Goal: Task Accomplishment & Management: Use online tool/utility

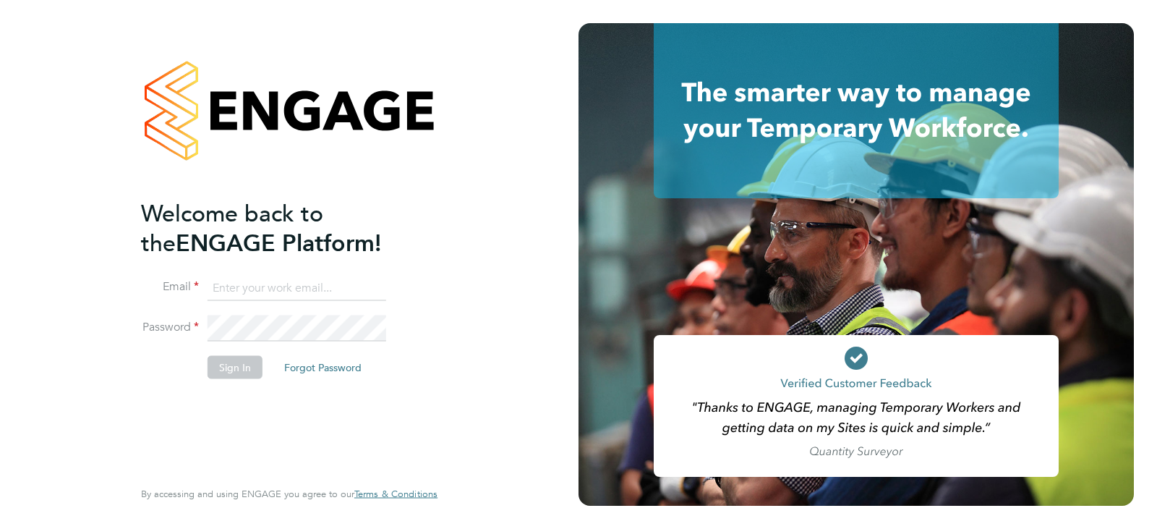
type input "[EMAIL_ADDRESS][DOMAIN_NAME]"
click at [250, 359] on button "Sign In" at bounding box center [235, 367] width 55 height 23
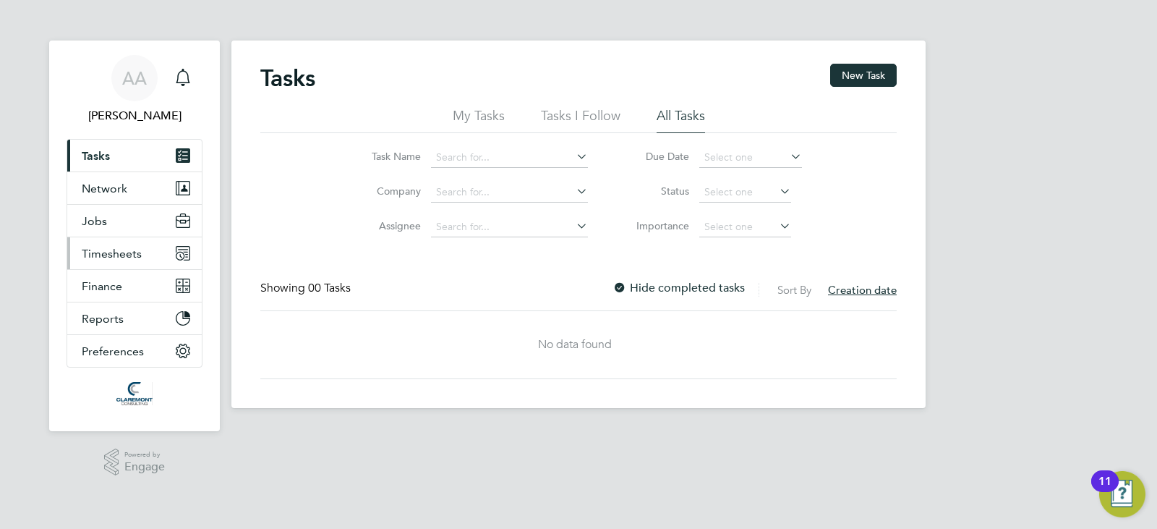
click at [95, 264] on button "Timesheets" at bounding box center [134, 253] width 135 height 32
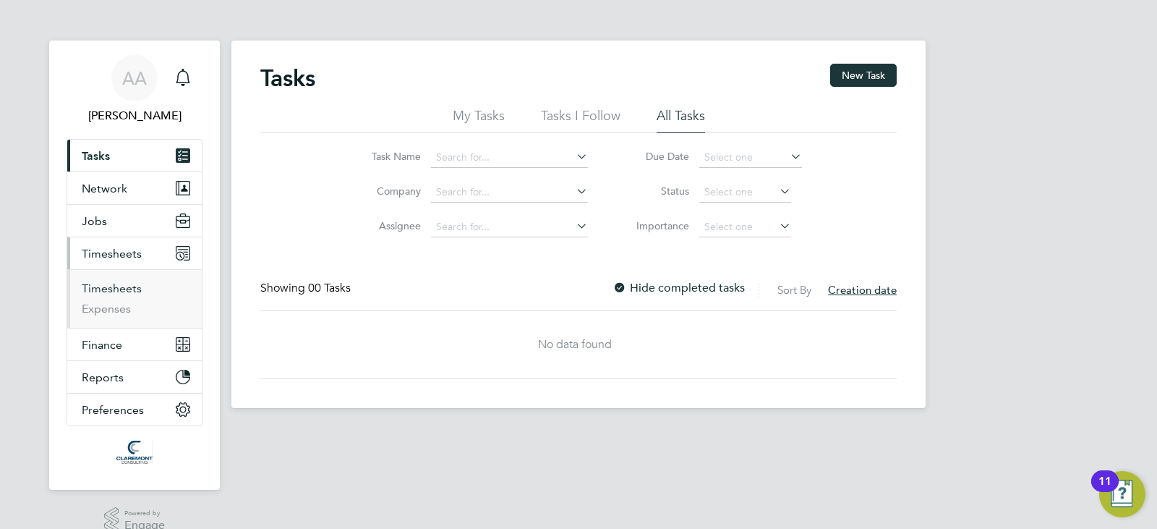
click at [103, 283] on link "Timesheets" at bounding box center [112, 288] width 60 height 14
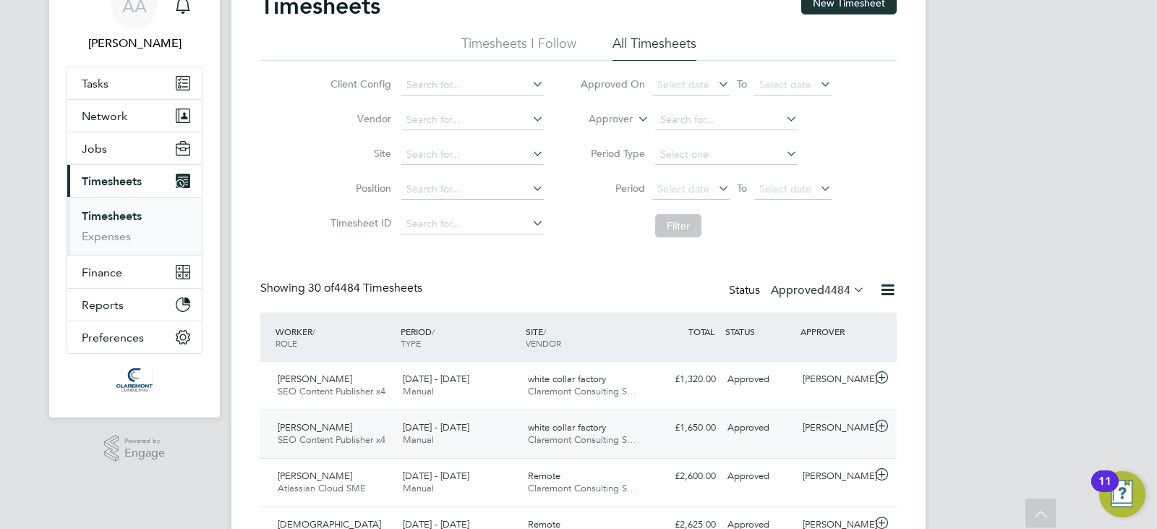
click at [732, 411] on div "Maureen Ebuni Okolo SEO Content Publisher x4 18 - 24 Aug 2025 18 - 24 Aug 2025 …" at bounding box center [578, 433] width 636 height 48
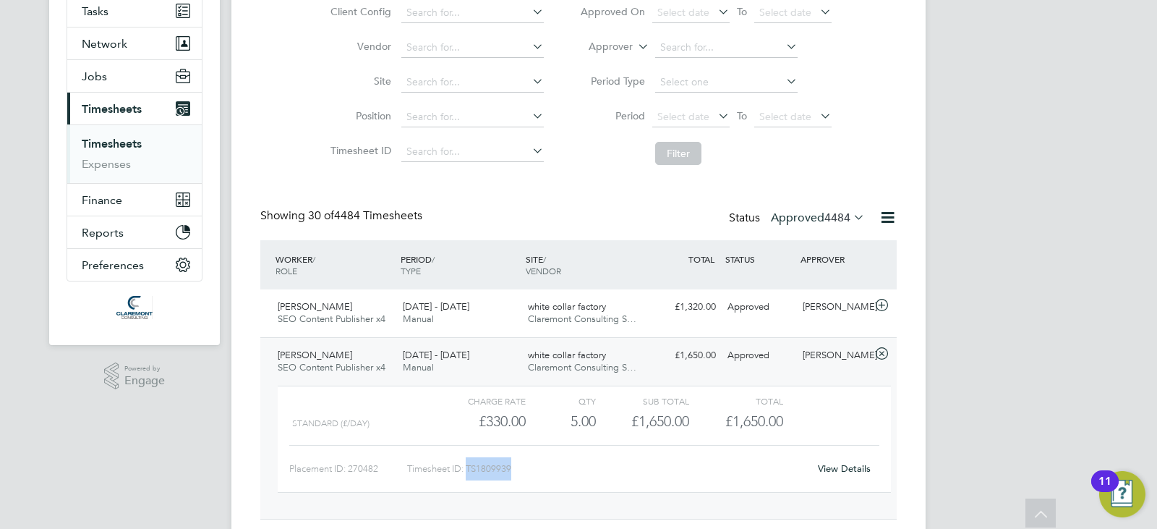
drag, startPoint x: 558, startPoint y: 467, endPoint x: 469, endPoint y: 466, distance: 89.0
click at [469, 466] on div "Timesheet ID: TS1809939" at bounding box center [607, 468] width 401 height 23
copy div "TS1809939"
click at [499, 369] on div "18 - 24 Aug 2025 Manual" at bounding box center [459, 362] width 125 height 36
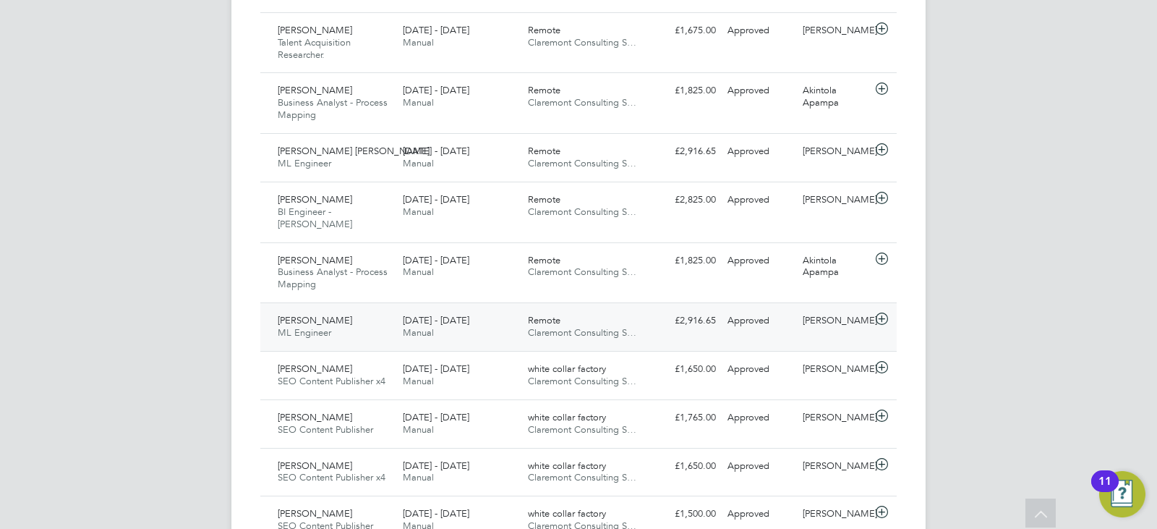
scroll to position [795, 0]
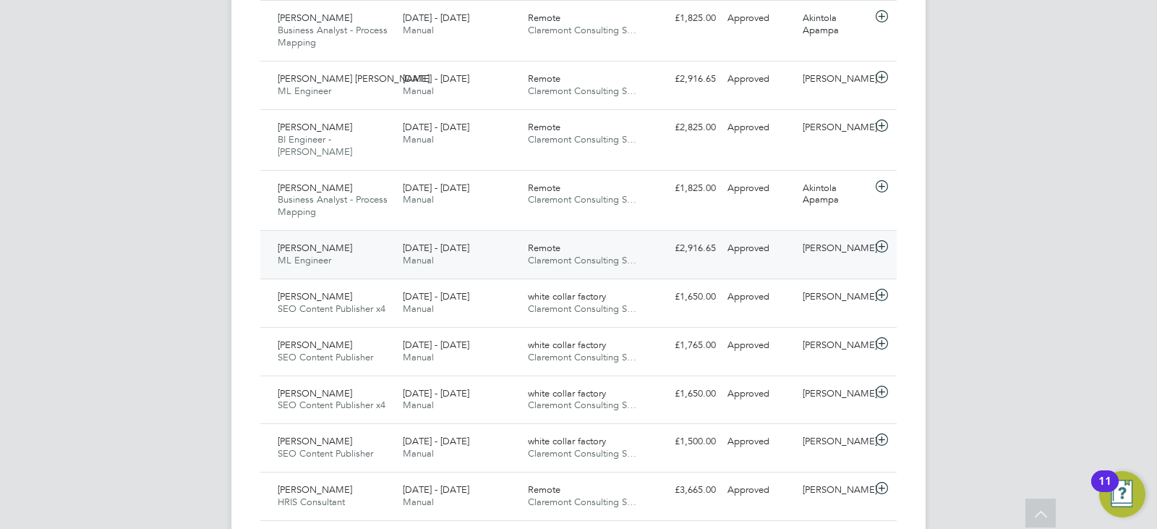
click at [798, 236] on div "Gus Hinestrosa" at bounding box center [834, 248] width 75 height 24
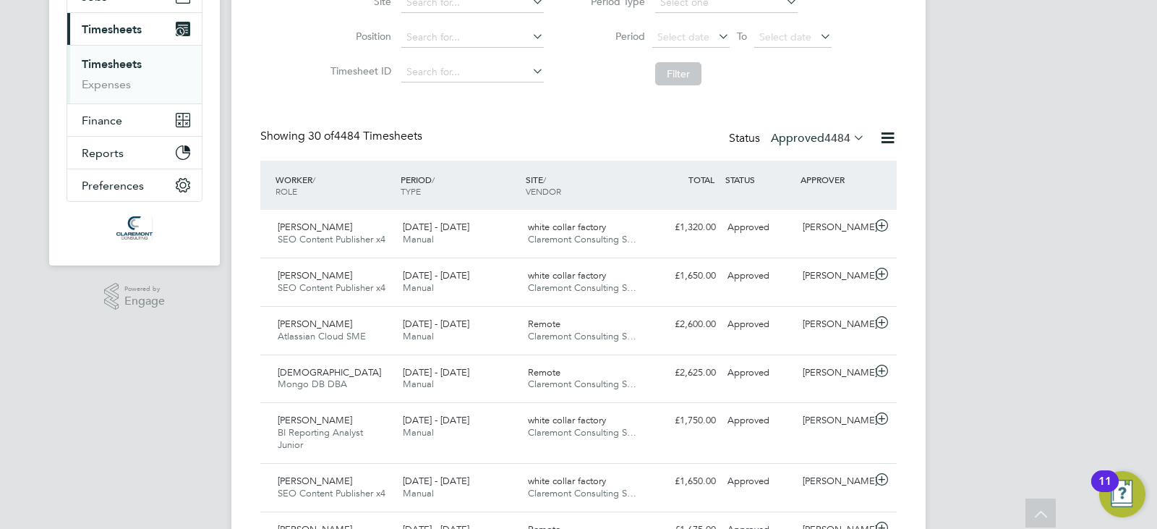
scroll to position [145, 0]
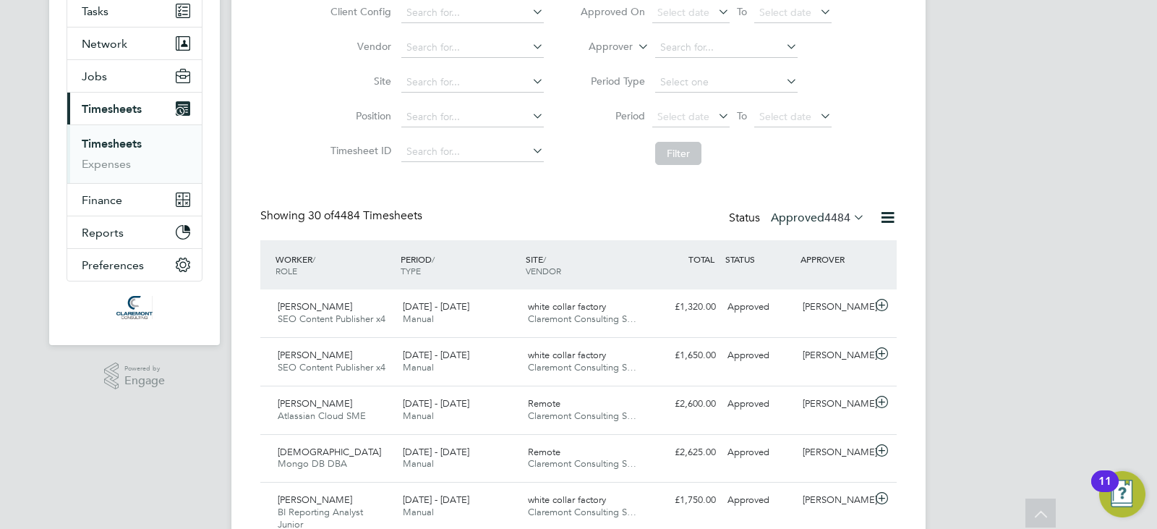
click at [838, 223] on span "4484" at bounding box center [837, 217] width 26 height 14
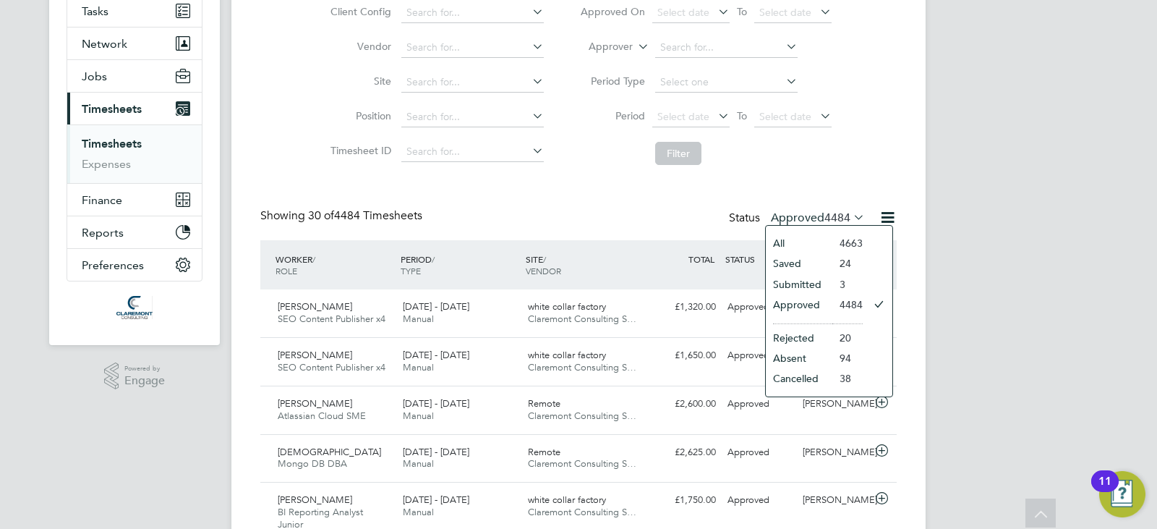
click at [795, 262] on li "Saved" at bounding box center [799, 263] width 67 height 20
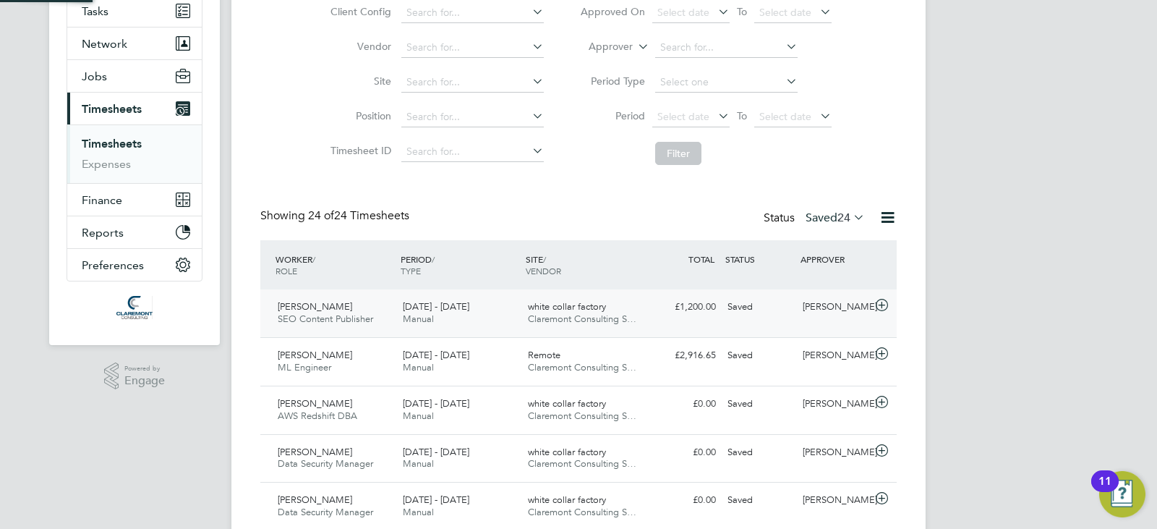
scroll to position [7, 7]
click at [832, 221] on label "Saved 24" at bounding box center [835, 217] width 59 height 14
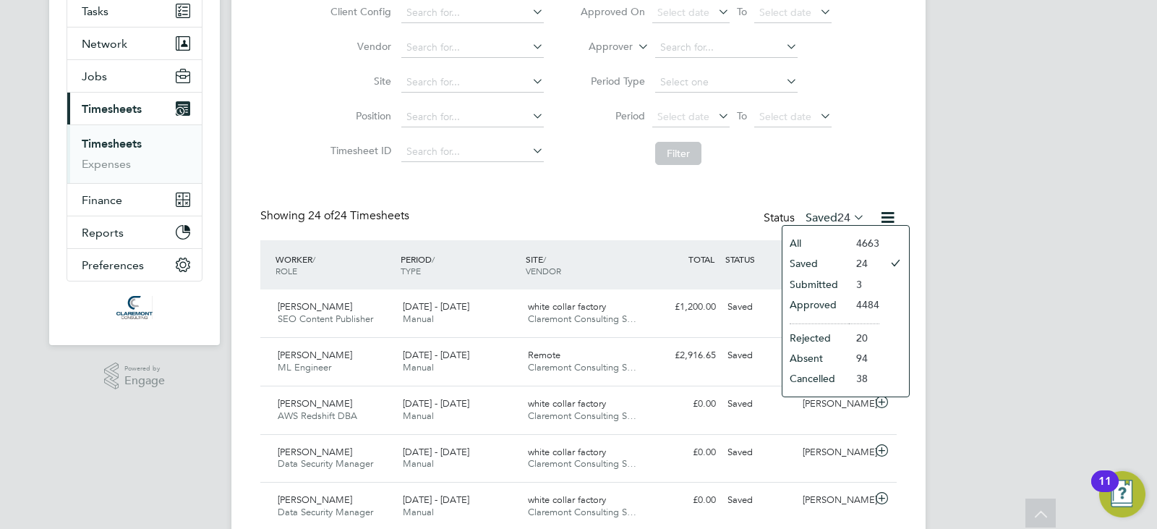
click at [833, 290] on li "Submitted" at bounding box center [815, 284] width 67 height 20
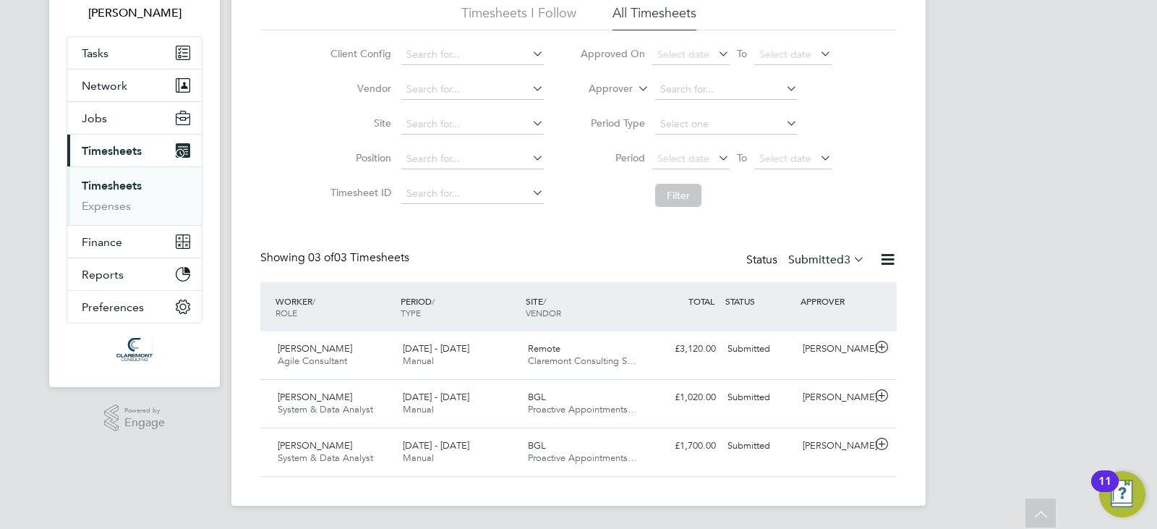
click at [814, 266] on label "Submitted 3" at bounding box center [826, 259] width 77 height 14
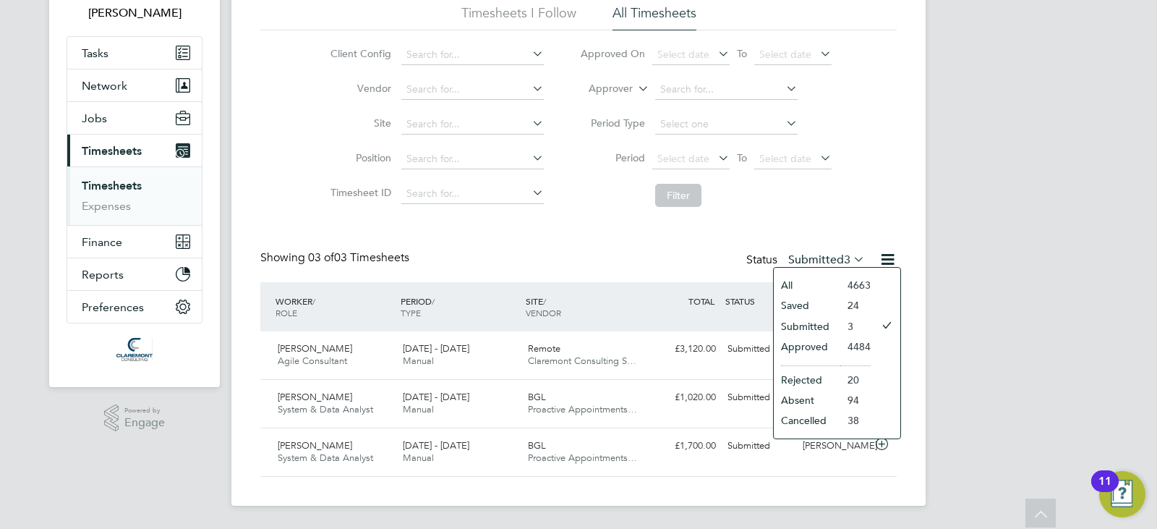
click at [808, 304] on li "Saved" at bounding box center [807, 305] width 67 height 20
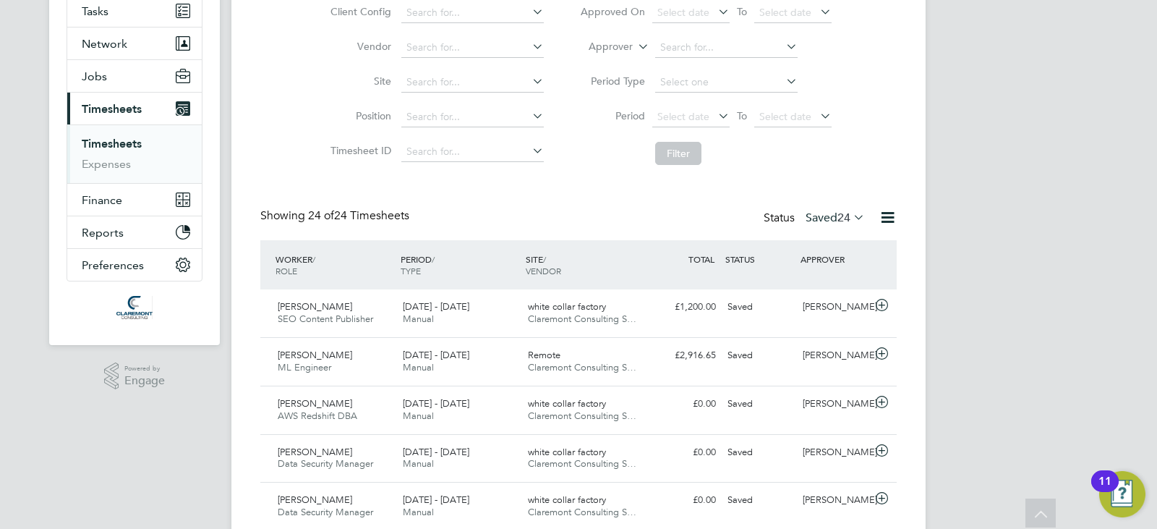
drag, startPoint x: 819, startPoint y: 214, endPoint x: 816, endPoint y: 231, distance: 16.9
click at [819, 215] on label "Saved 24" at bounding box center [835, 217] width 59 height 14
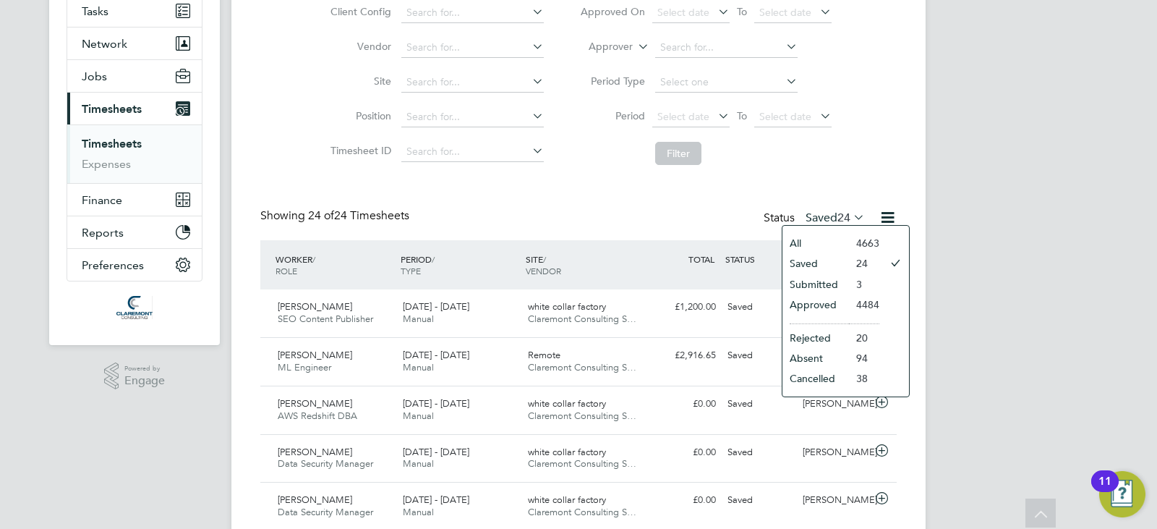
click at [828, 307] on li "Approved" at bounding box center [815, 304] width 67 height 20
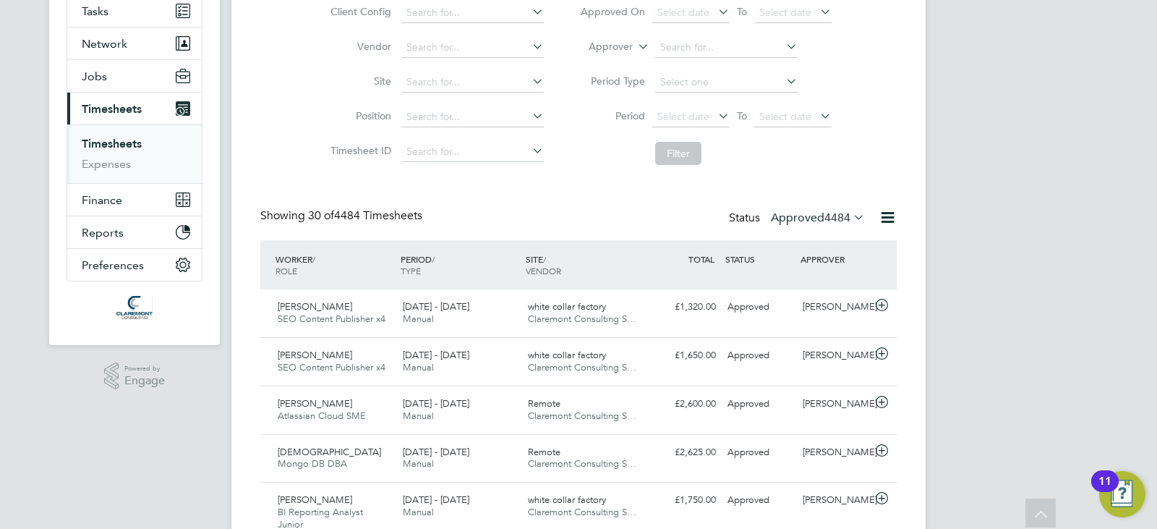
click at [297, 127] on div "Client Config Vendor Site Position Timesheet ID Approved On Select date To Sele…" at bounding box center [578, 80] width 636 height 184
click at [108, 158] on link "Expenses" at bounding box center [106, 164] width 49 height 14
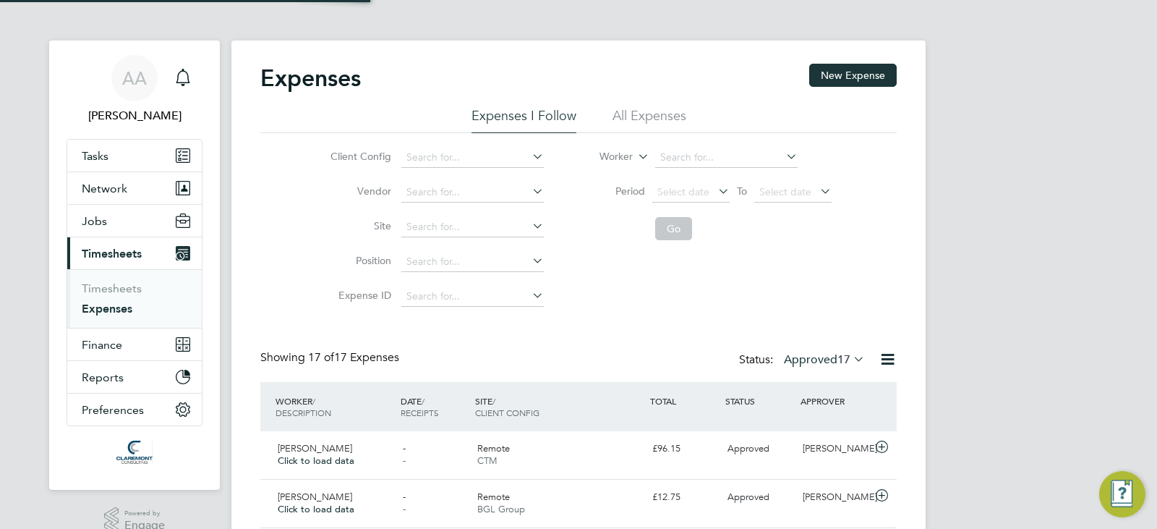
scroll to position [7, 7]
drag, startPoint x: 675, startPoint y: 124, endPoint x: 674, endPoint y: 140, distance: 16.0
click at [678, 124] on li "All Expenses" at bounding box center [650, 120] width 74 height 26
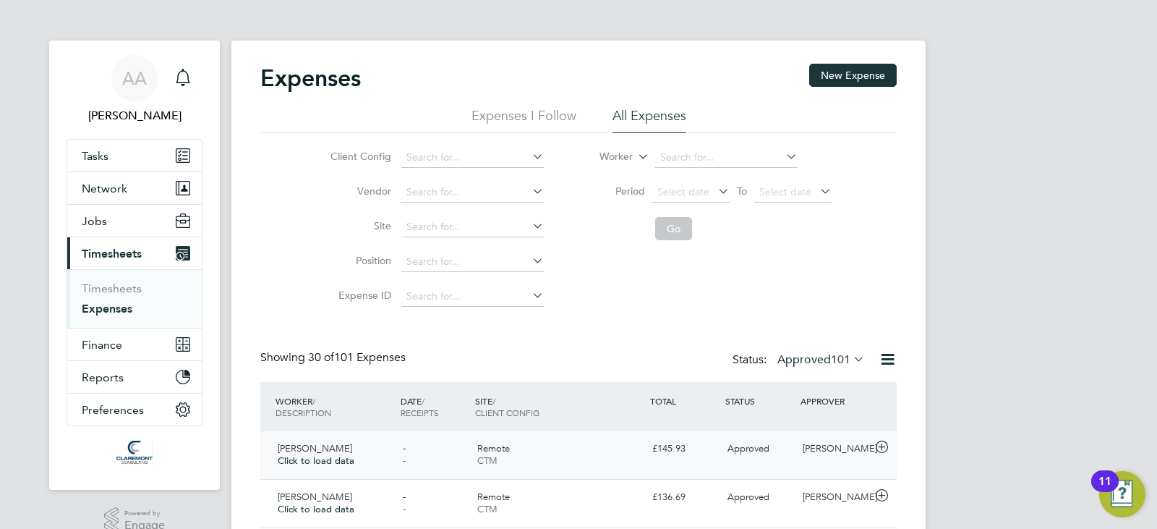
click at [479, 447] on span "Remote" at bounding box center [493, 448] width 33 height 12
